Goal: Task Accomplishment & Management: Manage account settings

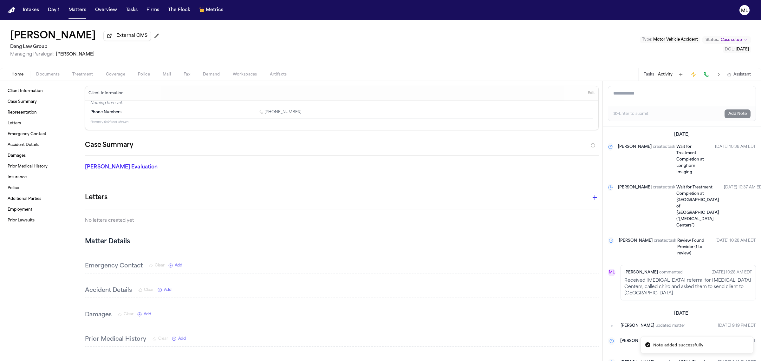
click at [74, 15] on button "Matters" at bounding box center [77, 9] width 23 height 11
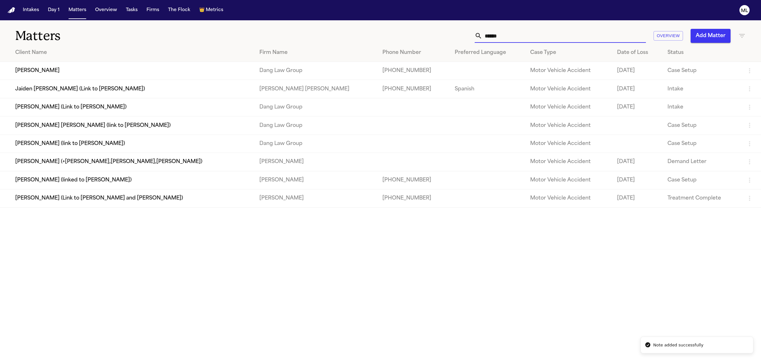
drag, startPoint x: 478, startPoint y: 40, endPoint x: 455, endPoint y: 41, distance: 22.5
click at [455, 41] on div "****** Overview Add Matter" at bounding box center [490, 36] width 512 height 14
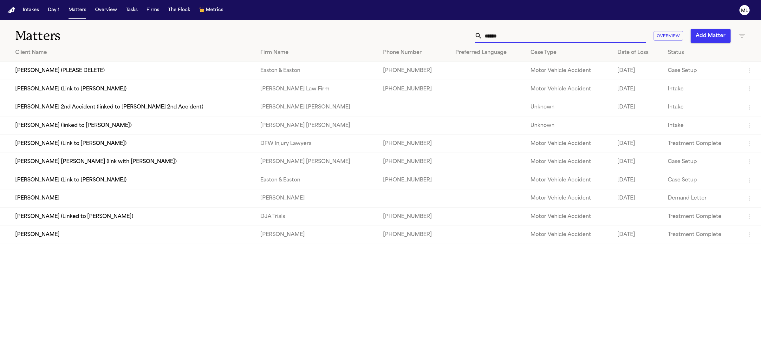
type input "******"
click at [72, 234] on td "[PERSON_NAME]" at bounding box center [127, 235] width 255 height 18
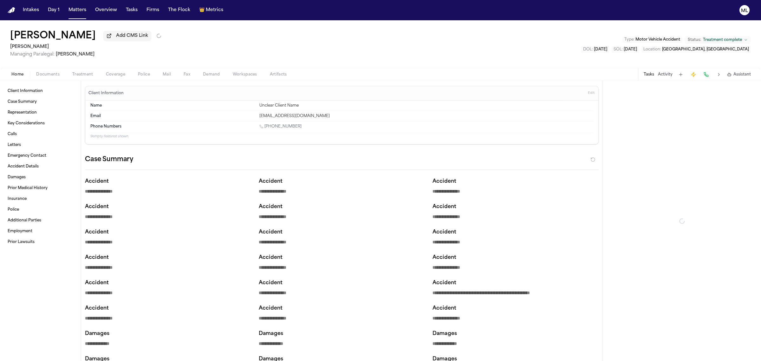
type textarea "*"
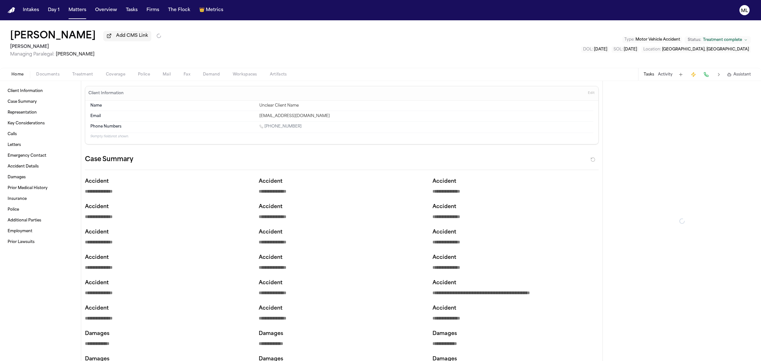
type textarea "*"
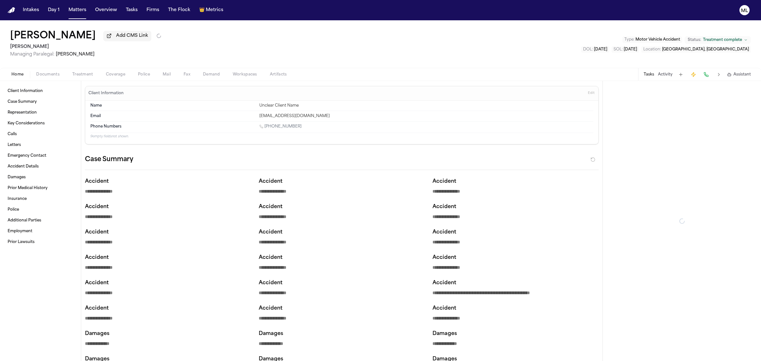
type textarea "*"
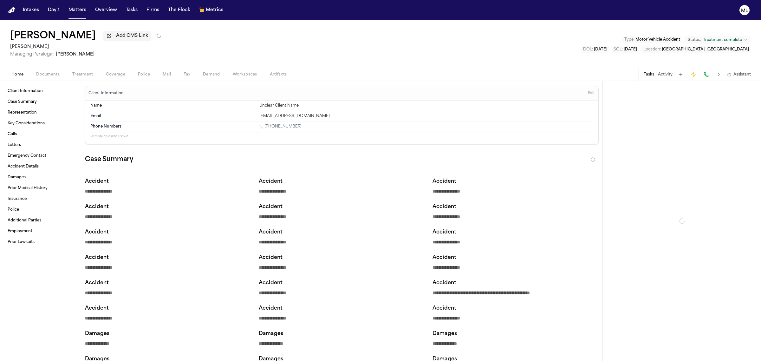
type textarea "*"
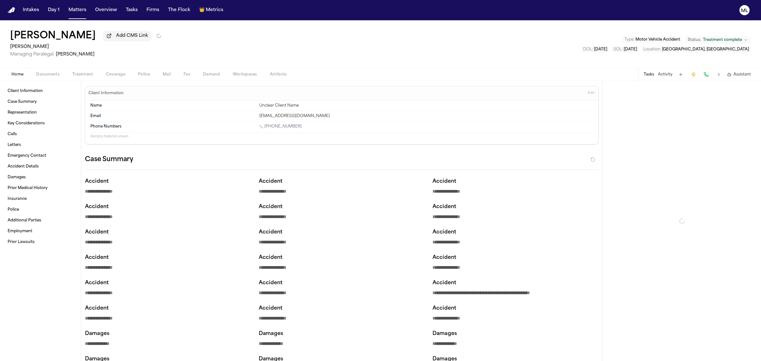
type textarea "*"
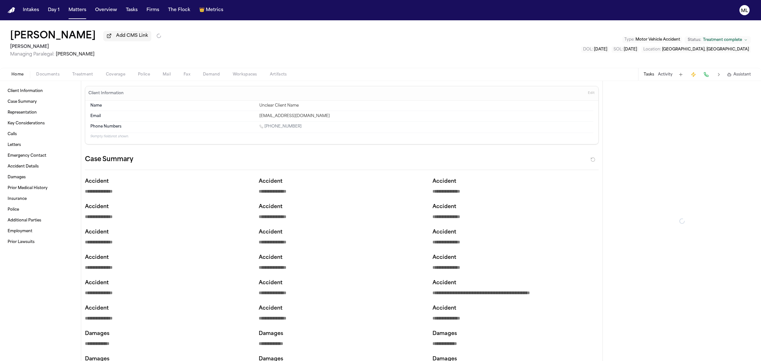
type textarea "*"
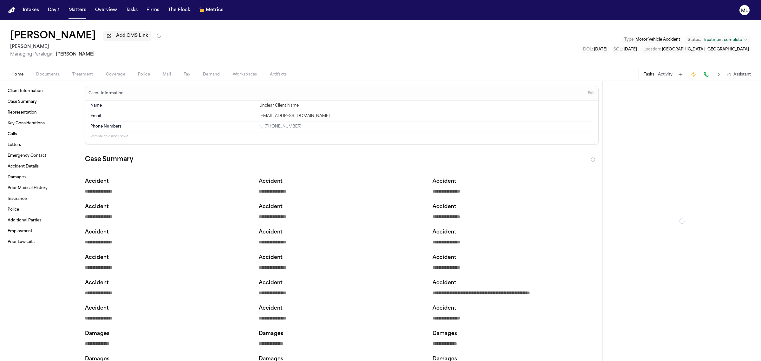
type textarea "*"
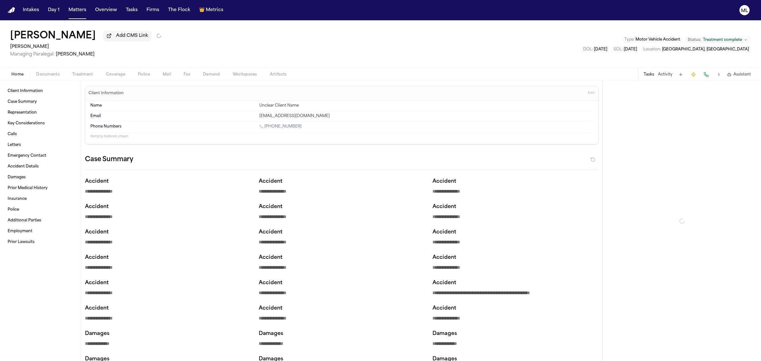
type textarea "*"
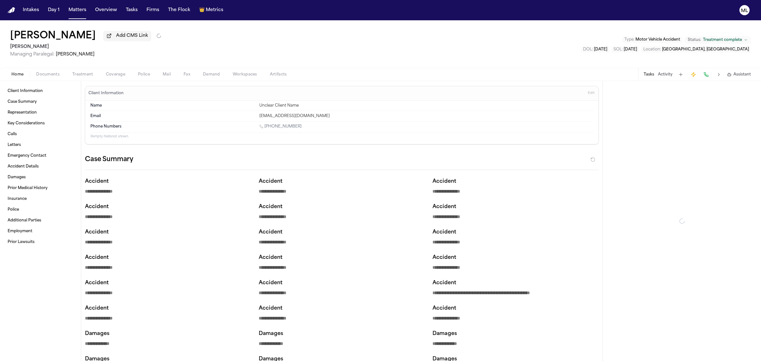
type textarea "*"
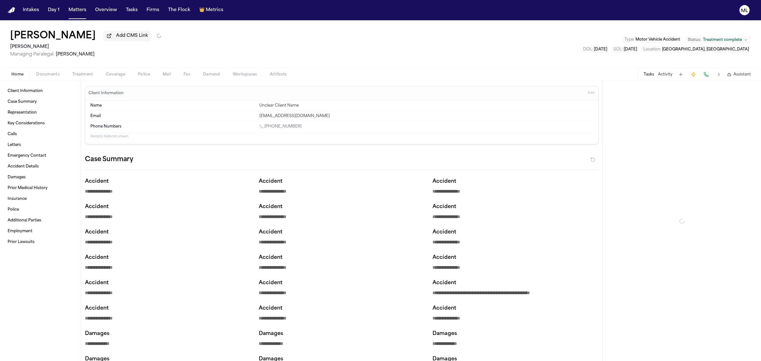
type textarea "*"
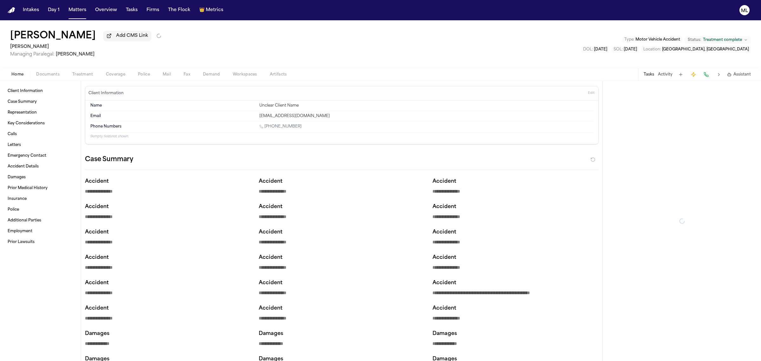
type textarea "*"
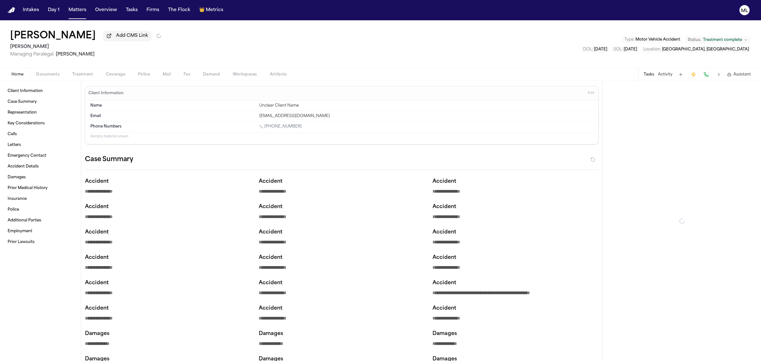
type textarea "*"
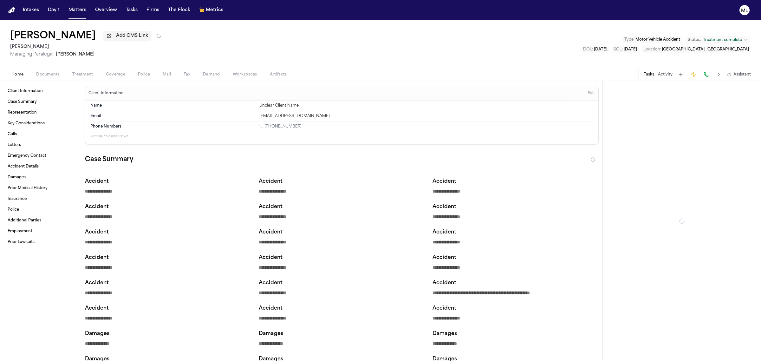
type textarea "*"
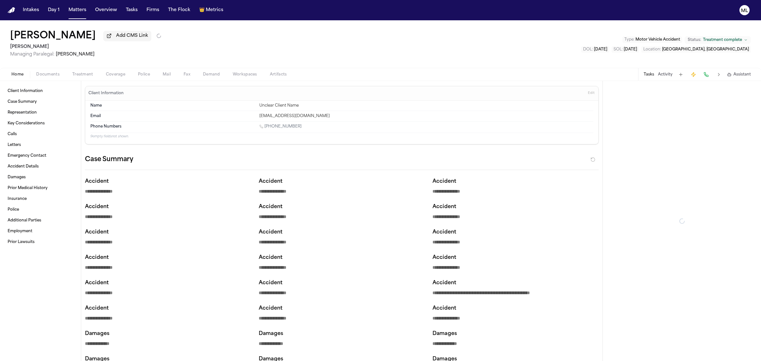
type textarea "*"
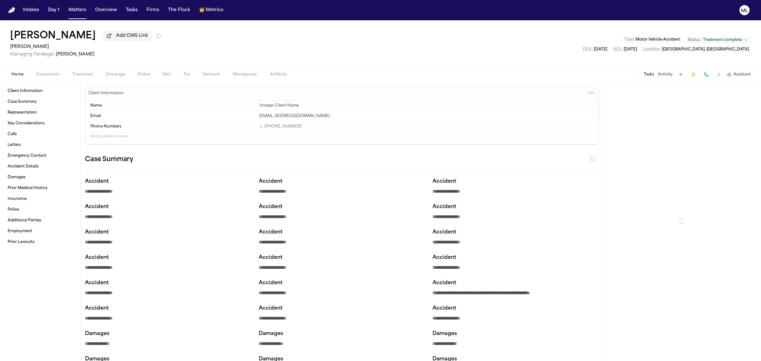
type textarea "*"
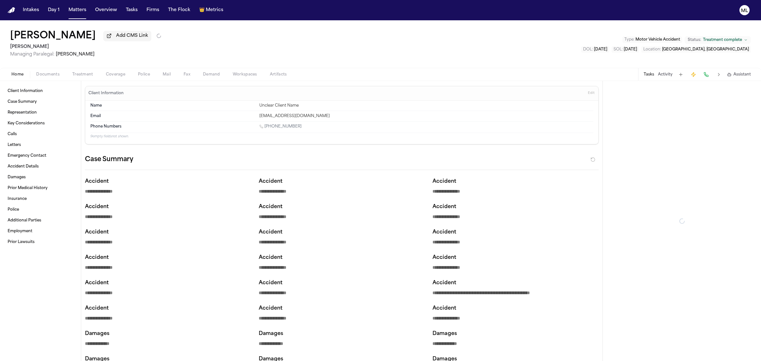
type textarea "*"
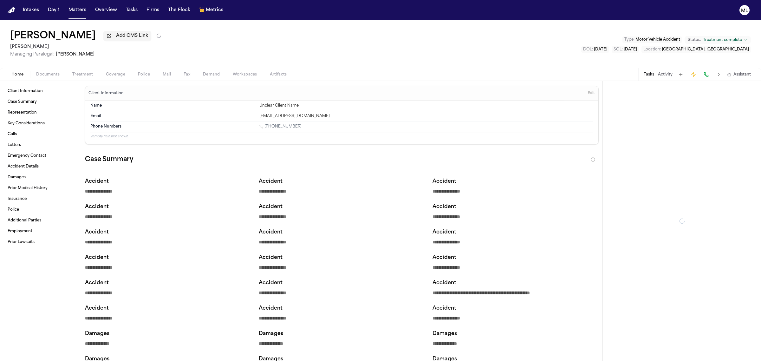
type textarea "*"
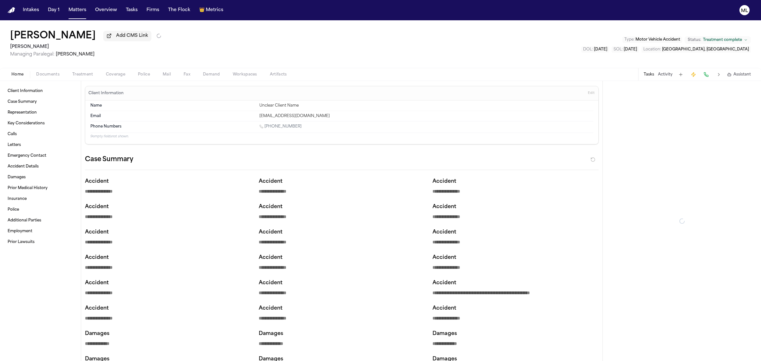
type textarea "*"
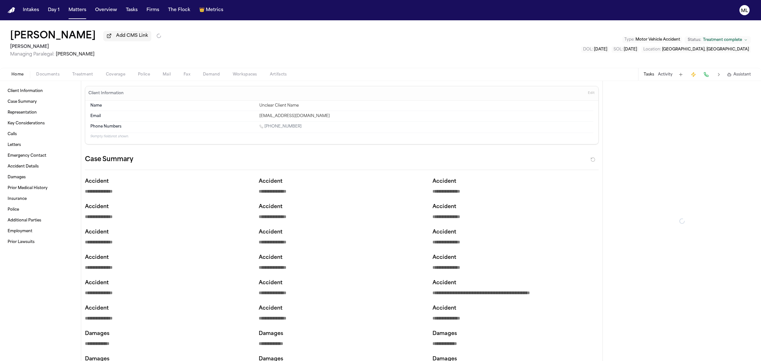
type textarea "*"
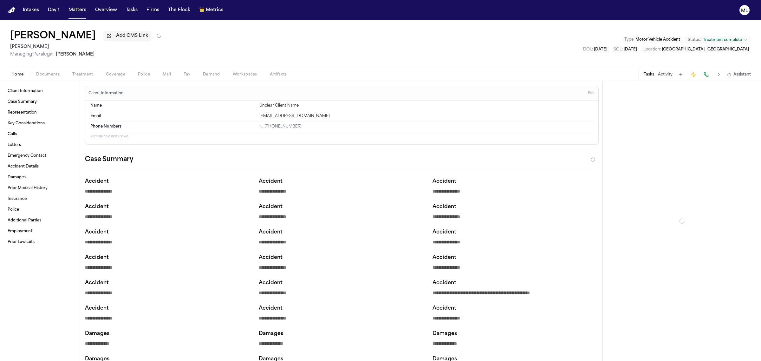
type textarea "*"
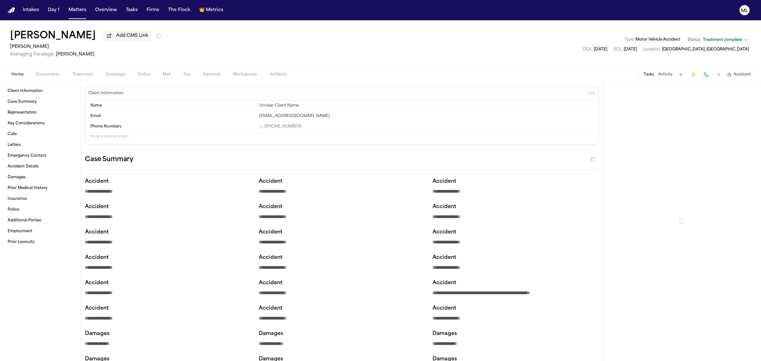
type textarea "*"
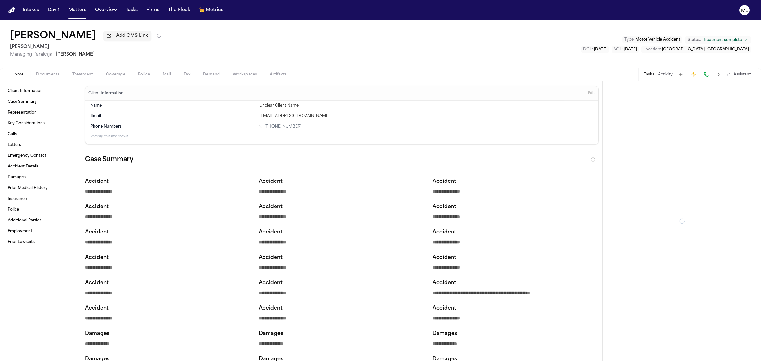
type textarea "*"
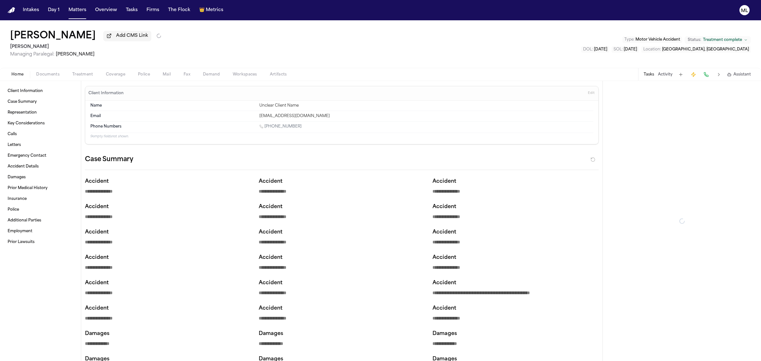
type textarea "*"
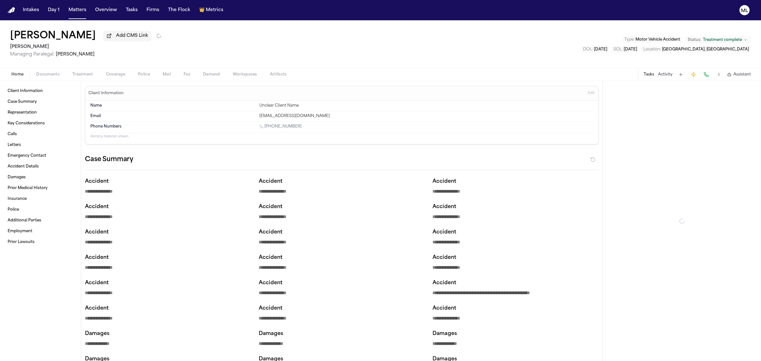
type textarea "*"
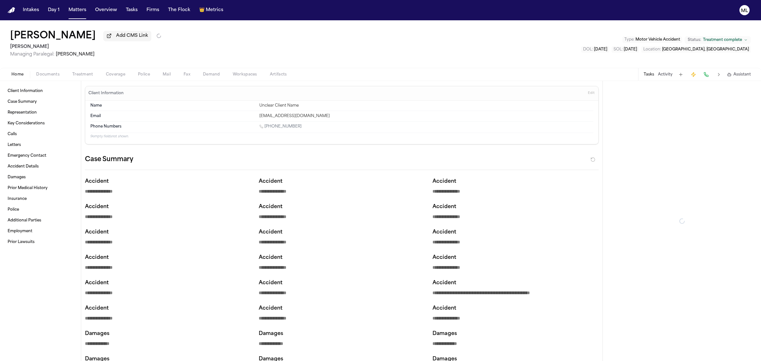
type textarea "*"
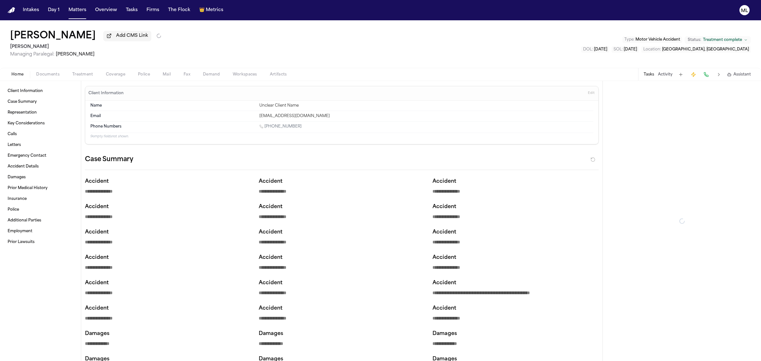
type textarea "*"
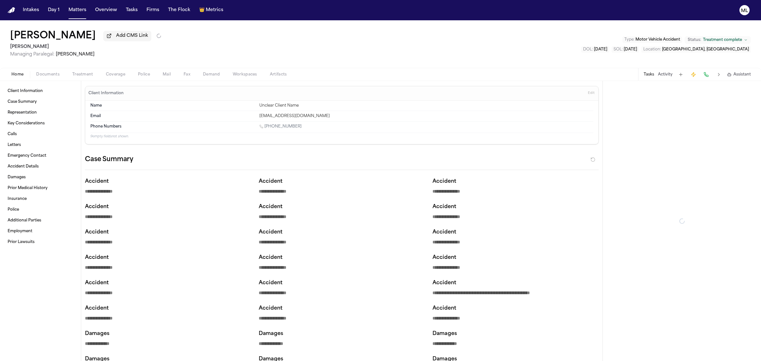
type textarea "*"
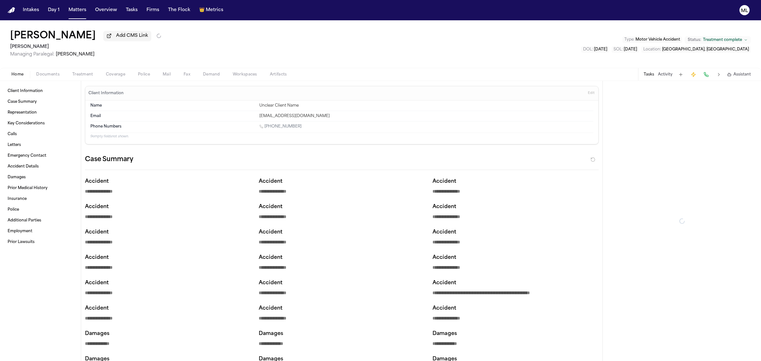
type textarea "*"
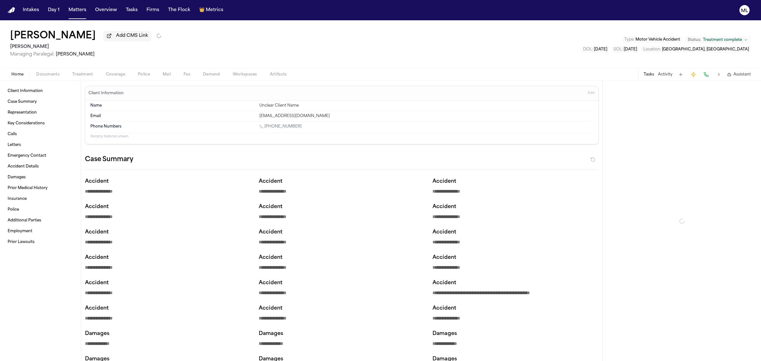
type textarea "*"
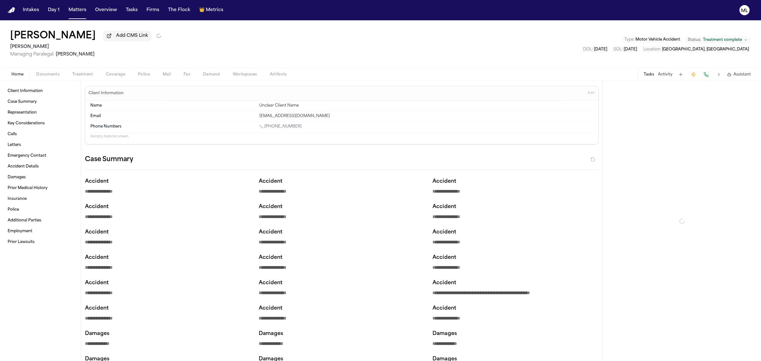
type textarea "*"
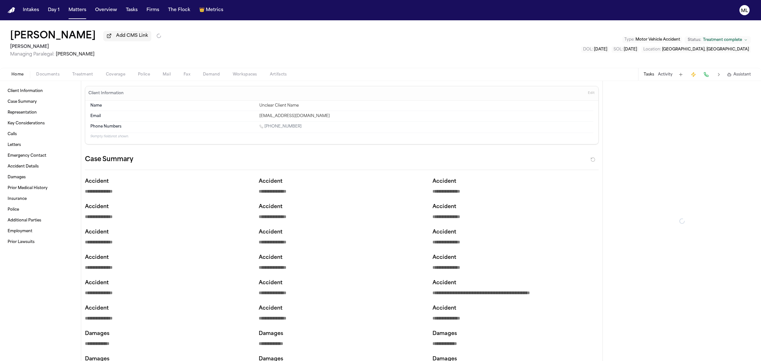
type textarea "*"
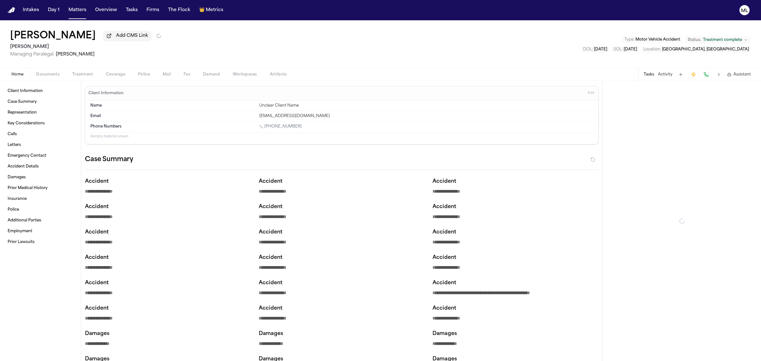
type textarea "*"
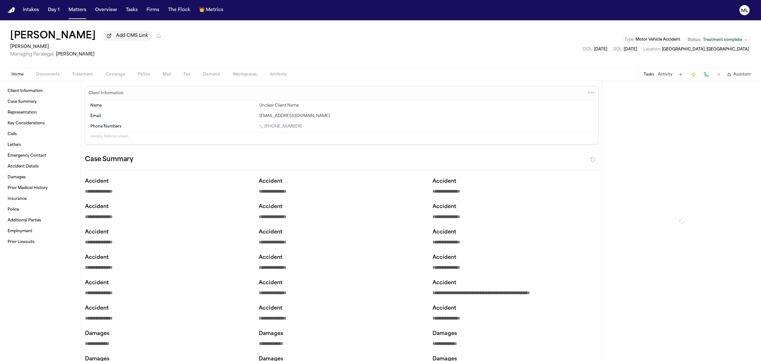
type textarea "*"
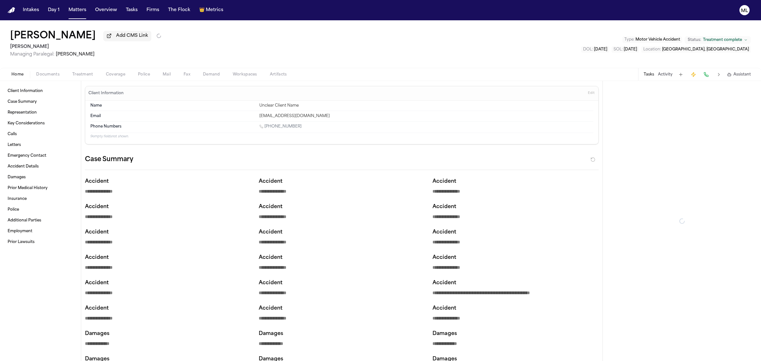
type textarea "*"
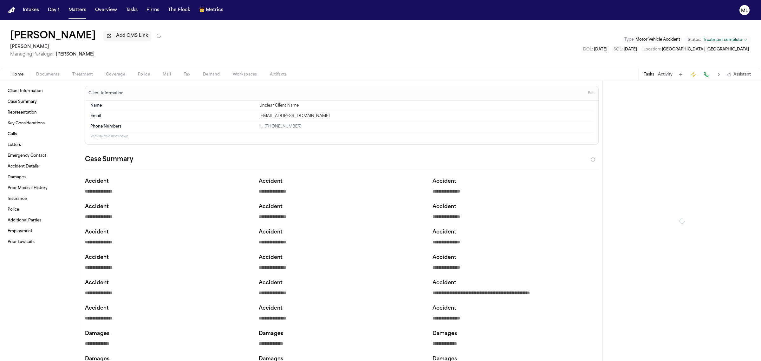
type textarea "*"
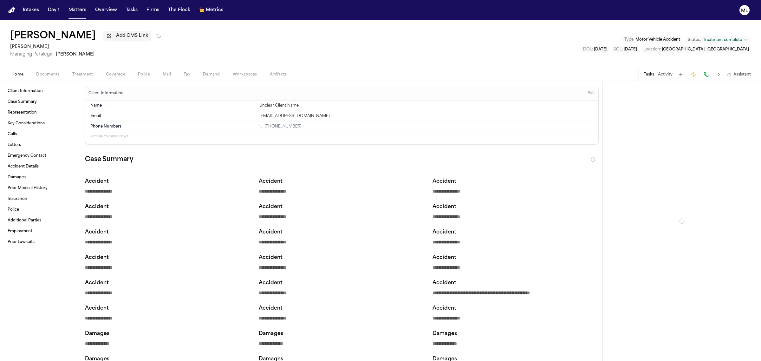
type textarea "*"
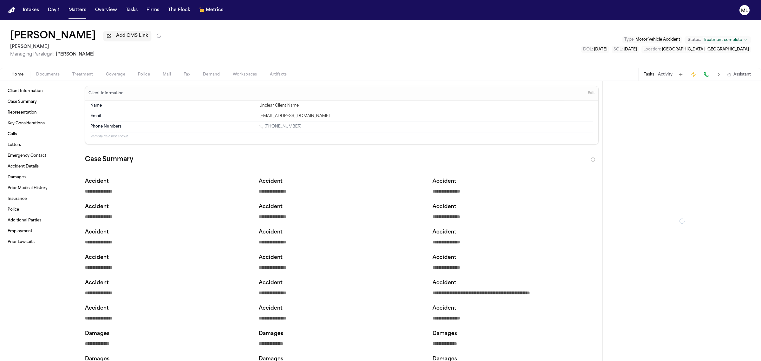
type textarea "*"
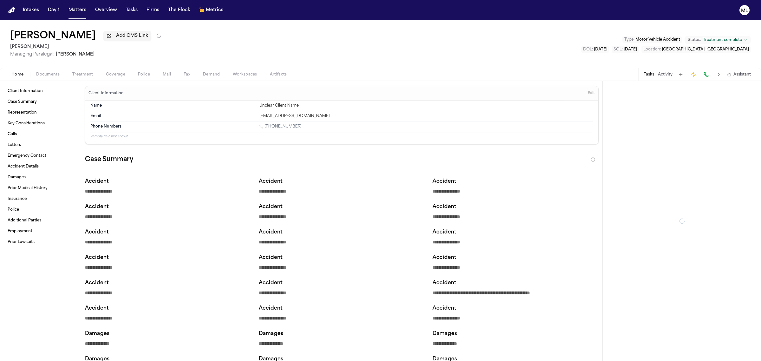
type textarea "*"
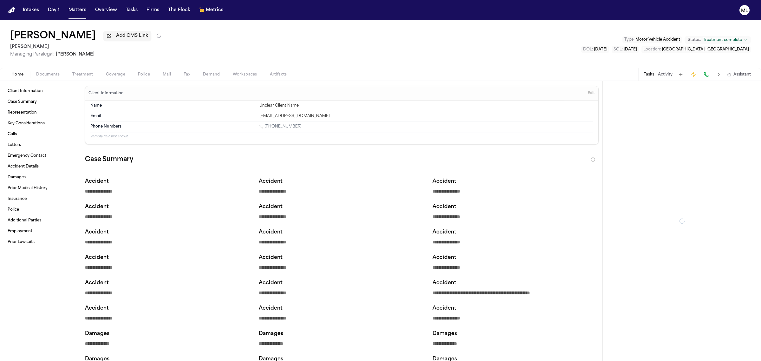
type textarea "*"
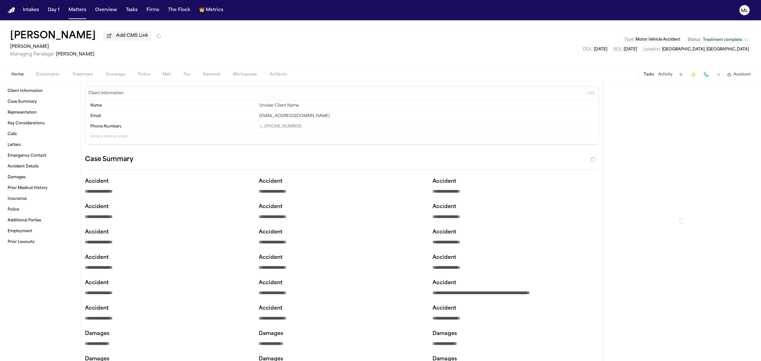
type textarea "*"
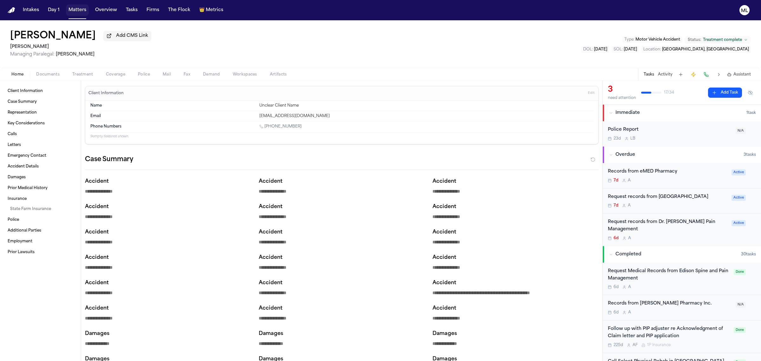
drag, startPoint x: 74, startPoint y: 9, endPoint x: 167, endPoint y: 14, distance: 93.1
click at [74, 9] on button "Matters" at bounding box center [77, 9] width 23 height 11
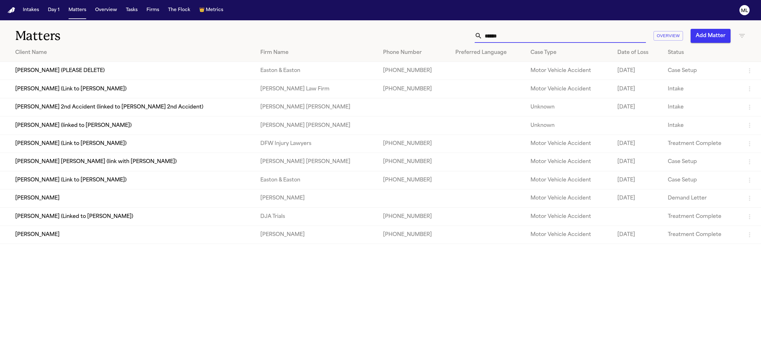
drag, startPoint x: 522, startPoint y: 32, endPoint x: 482, endPoint y: 33, distance: 40.6
click at [482, 33] on div "******" at bounding box center [560, 36] width 171 height 14
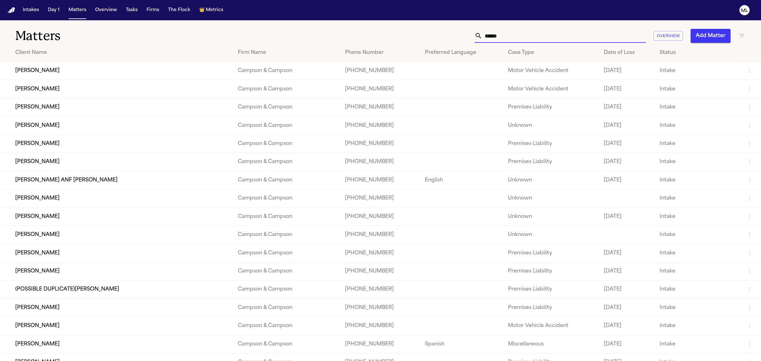
click at [484, 37] on input "******" at bounding box center [565, 36] width 164 height 14
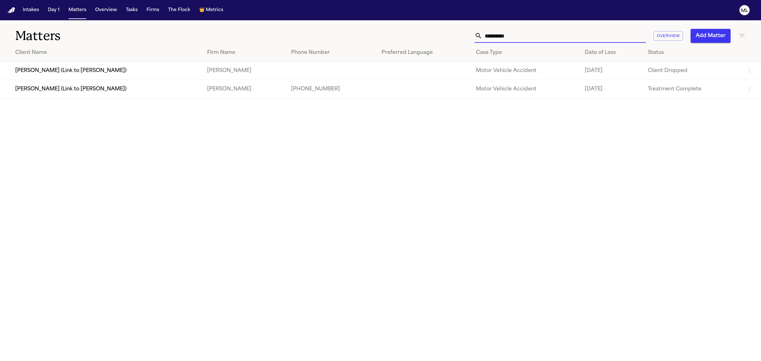
click at [497, 31] on input "**********" at bounding box center [565, 36] width 164 height 14
click at [94, 86] on td "[PERSON_NAME] (Link to [PERSON_NAME])" at bounding box center [101, 89] width 202 height 18
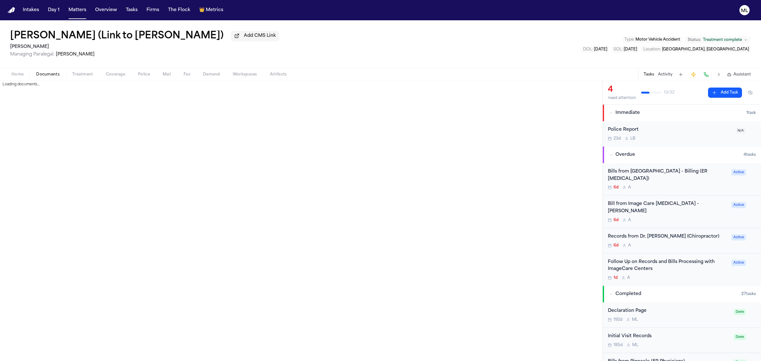
click at [56, 71] on button "Documents" at bounding box center [48, 75] width 36 height 8
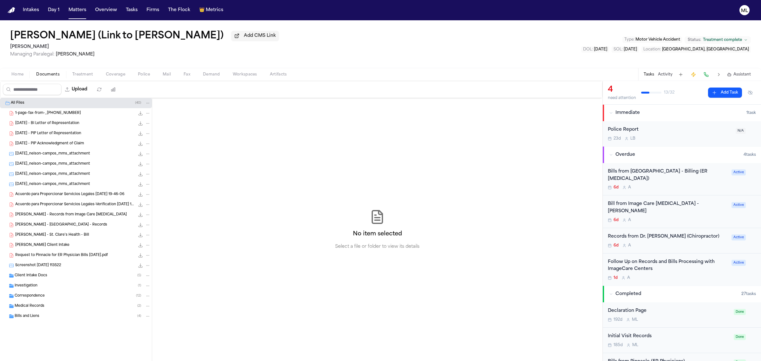
click at [43, 298] on span "Correspondence" at bounding box center [30, 295] width 30 height 5
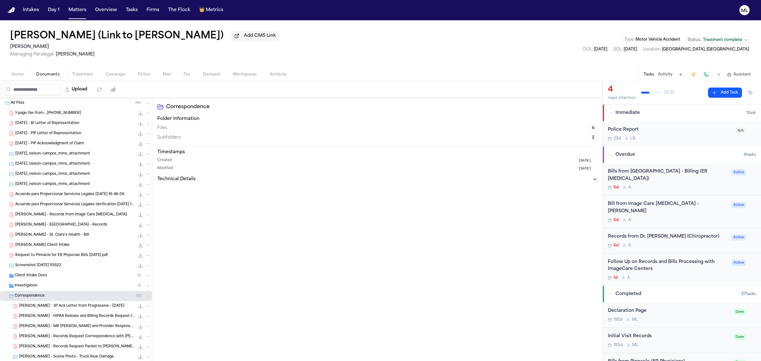
scroll to position [56, 0]
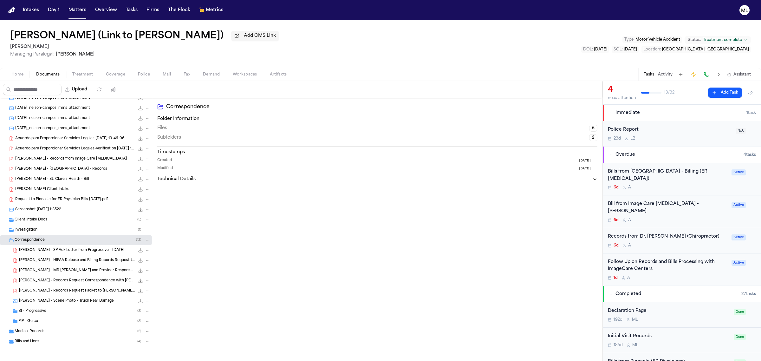
click at [40, 308] on div "BI - Progressive ( 3 )" at bounding box center [76, 311] width 152 height 10
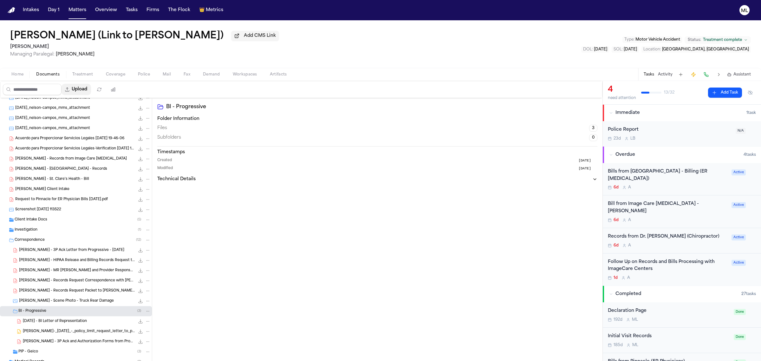
click at [91, 88] on button "Upload" at bounding box center [77, 89] width 30 height 11
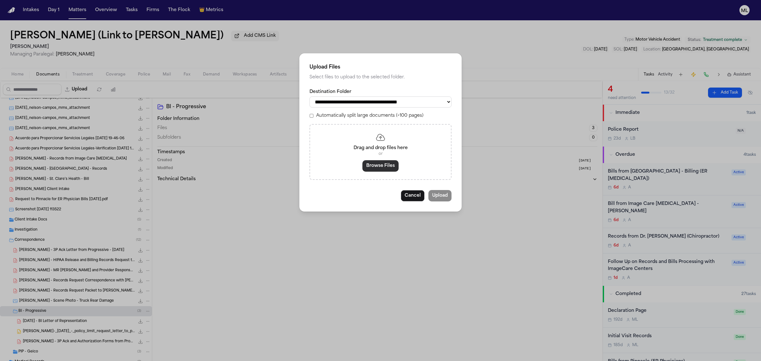
click at [376, 169] on button "Browse Files" at bounding box center [381, 165] width 36 height 11
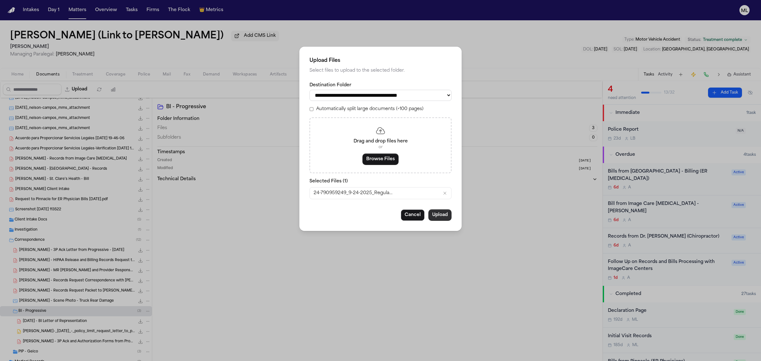
click at [436, 216] on button "Upload" at bounding box center [440, 214] width 23 height 11
